Goal: Browse casually

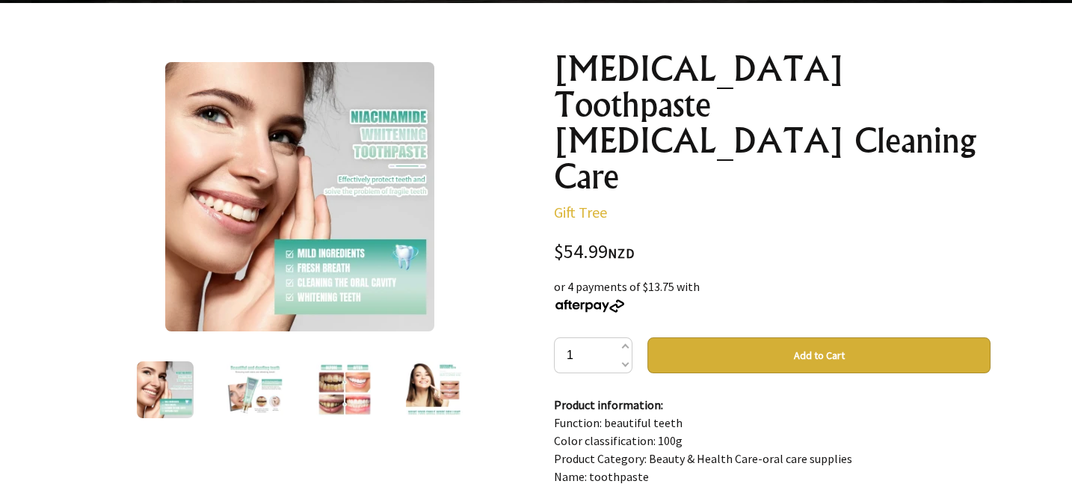
scroll to position [150, 0]
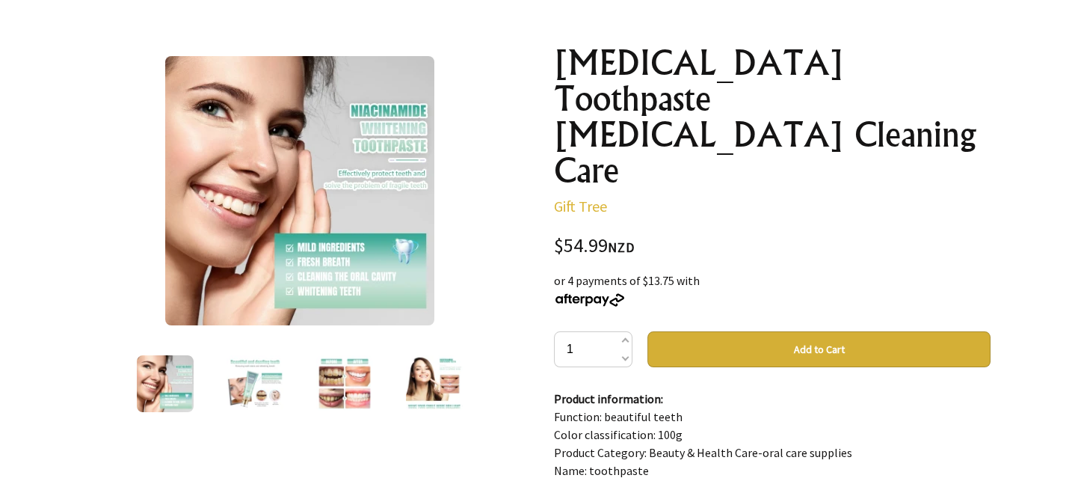
click at [317, 178] on img at bounding box center [299, 190] width 269 height 269
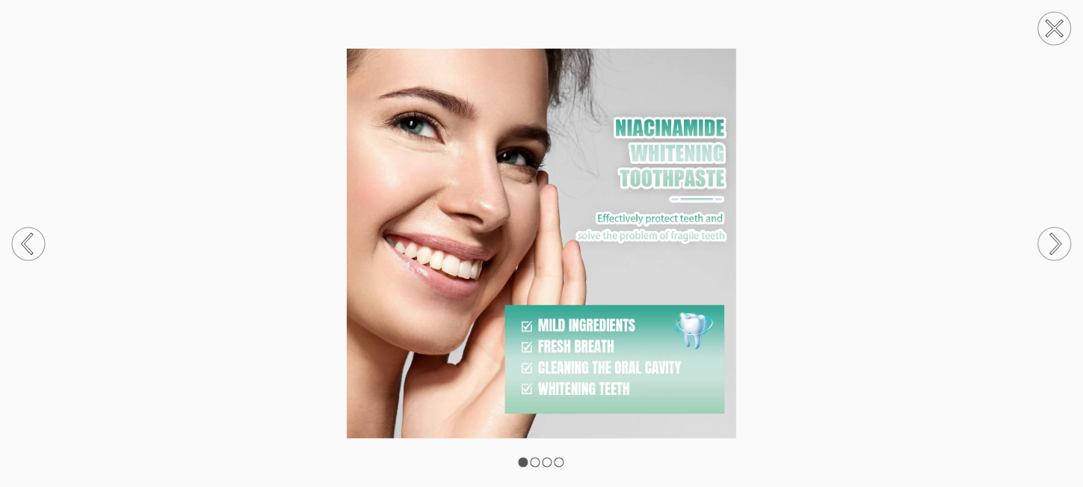
click at [1052, 238] on circle at bounding box center [1054, 243] width 33 height 33
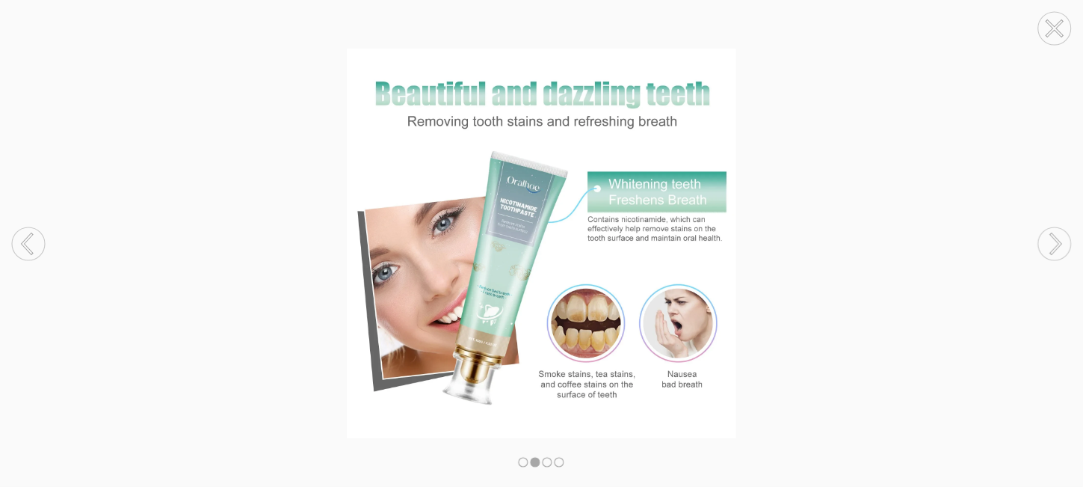
click at [1055, 238] on icon at bounding box center [1056, 243] width 9 height 19
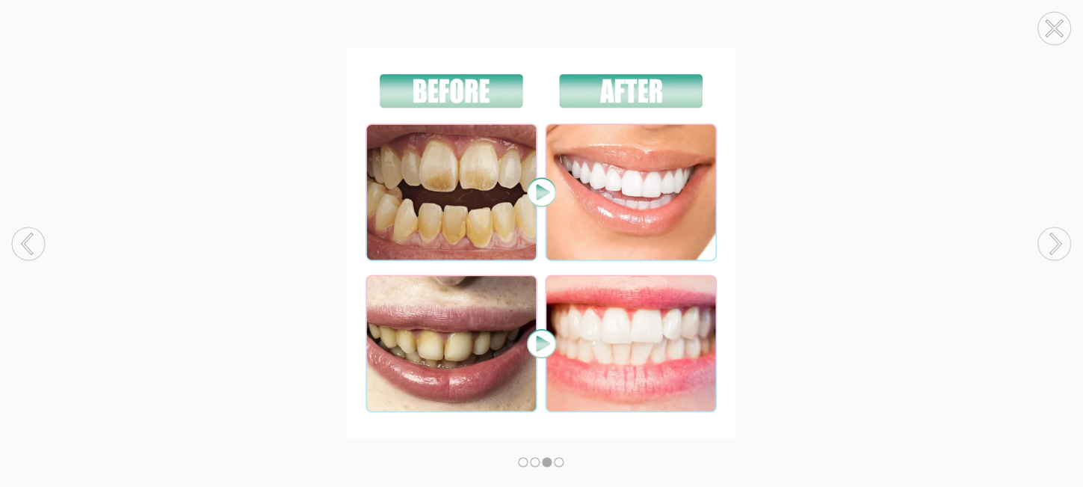
click at [1055, 238] on icon at bounding box center [1056, 243] width 9 height 19
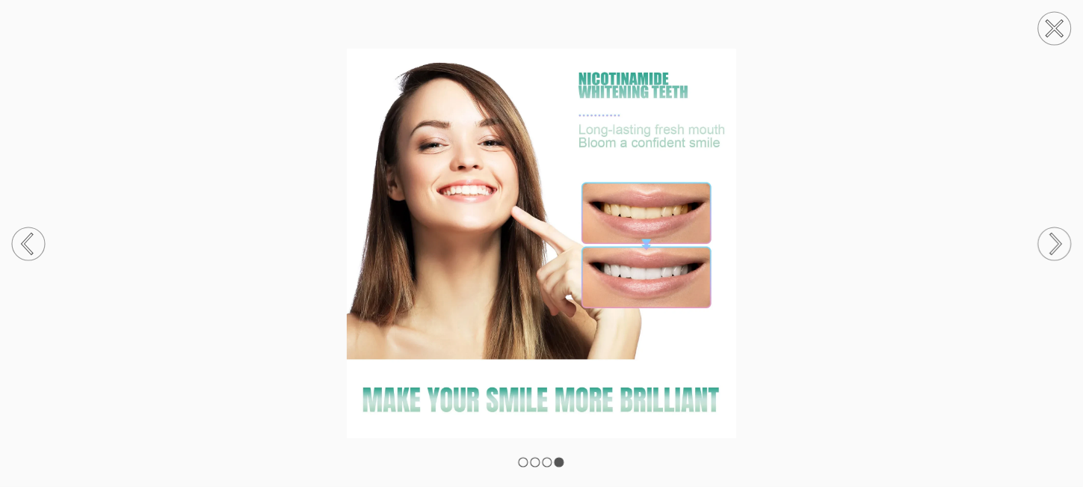
click at [21, 242] on circle at bounding box center [28, 243] width 33 height 33
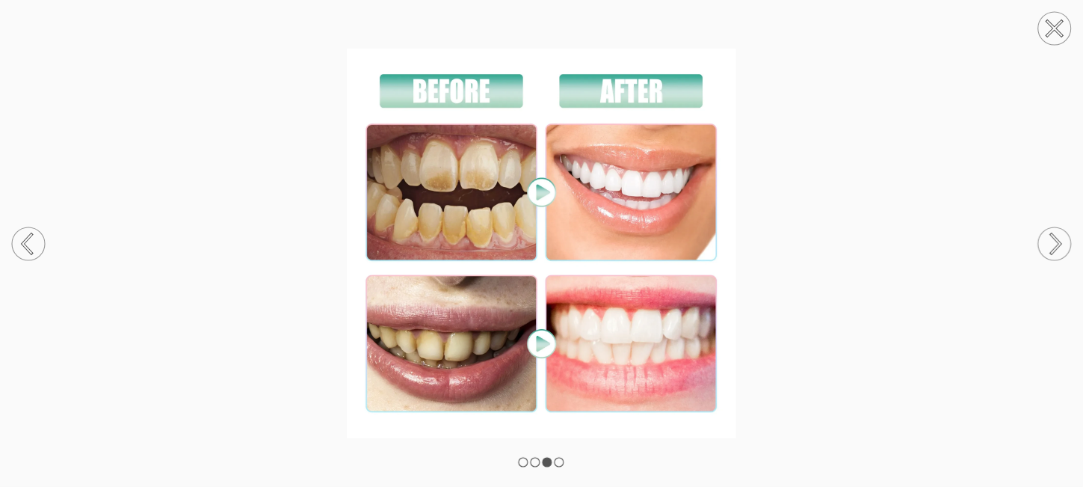
click at [1059, 238] on circle at bounding box center [1054, 243] width 33 height 33
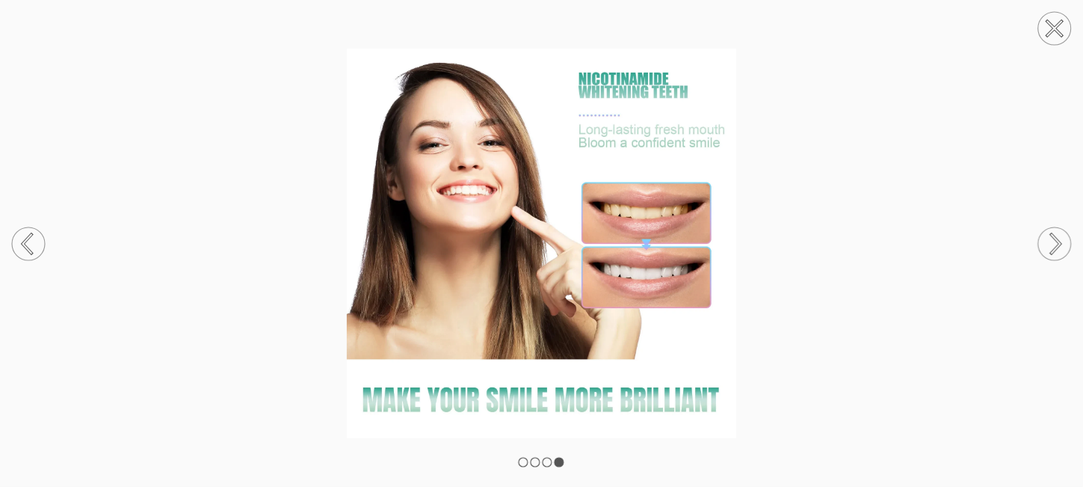
click at [1059, 238] on circle at bounding box center [1054, 243] width 33 height 33
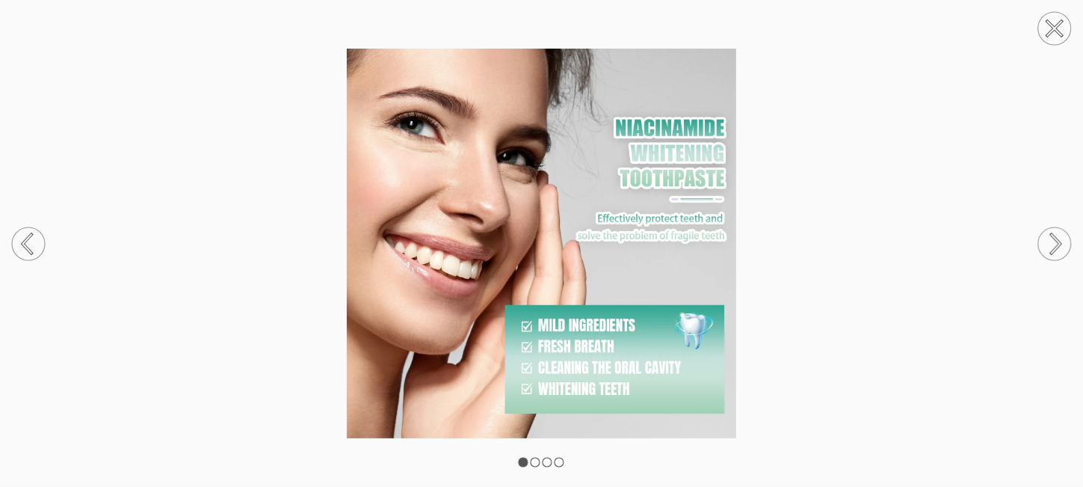
click at [1059, 238] on circle at bounding box center [1054, 243] width 33 height 33
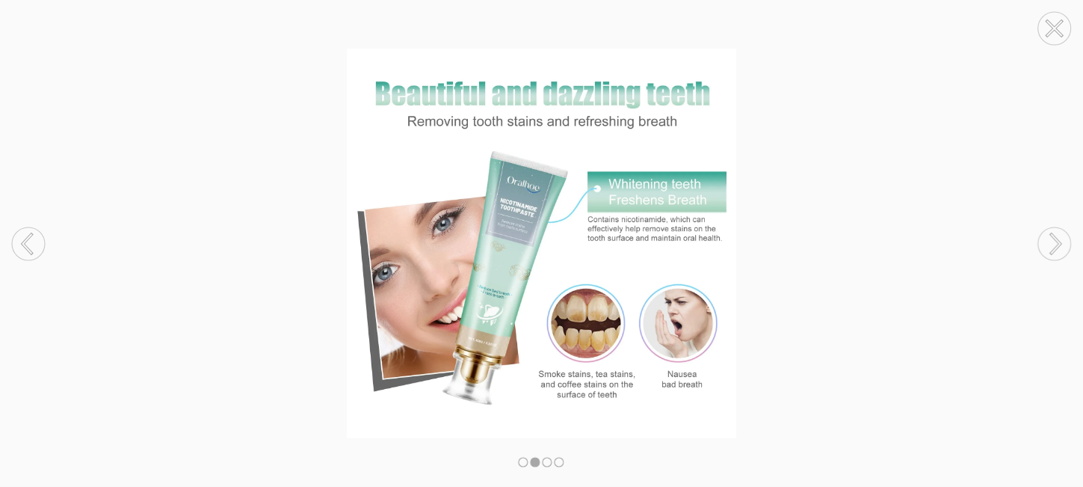
click at [1059, 238] on circle at bounding box center [1054, 243] width 33 height 33
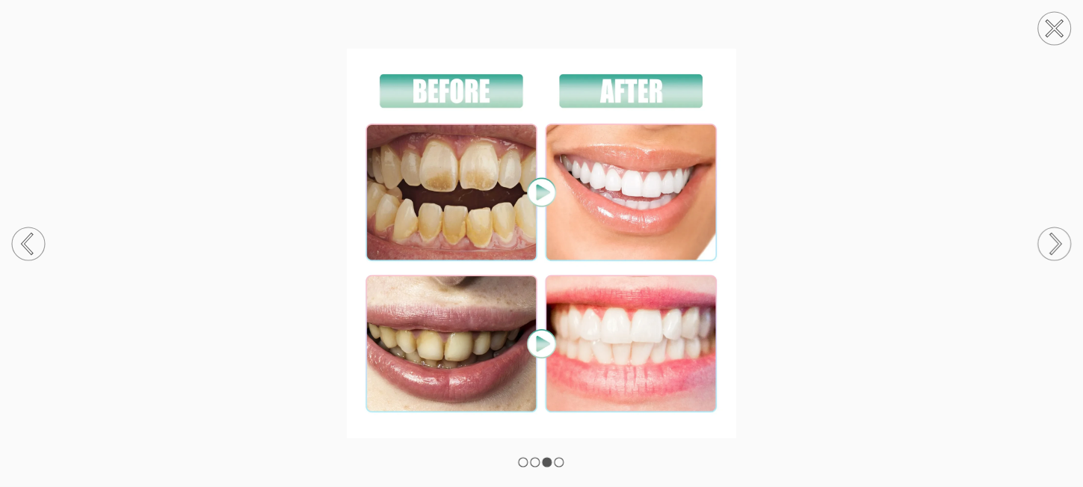
click at [1061, 27] on circle at bounding box center [1054, 28] width 33 height 33
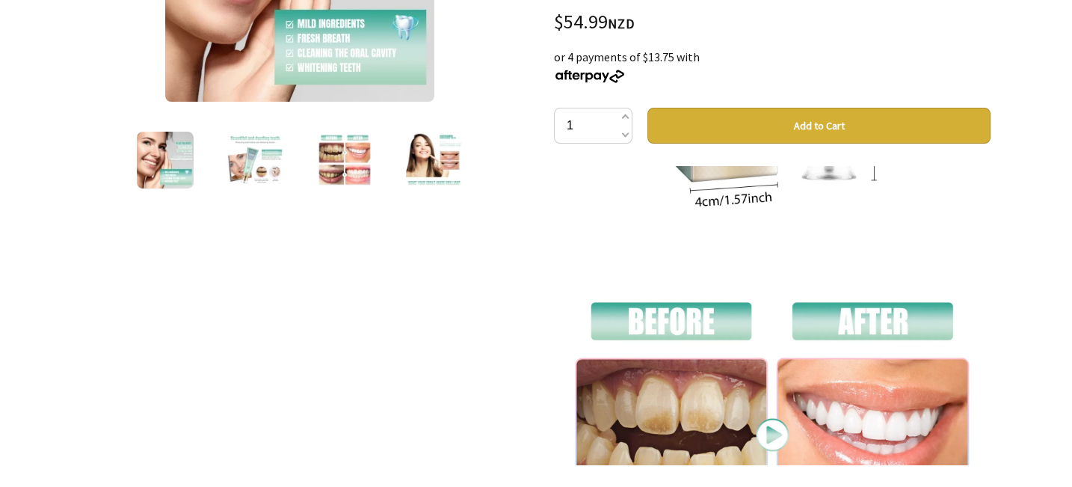
scroll to position [672, 0]
